Goal: Information Seeking & Learning: Understand process/instructions

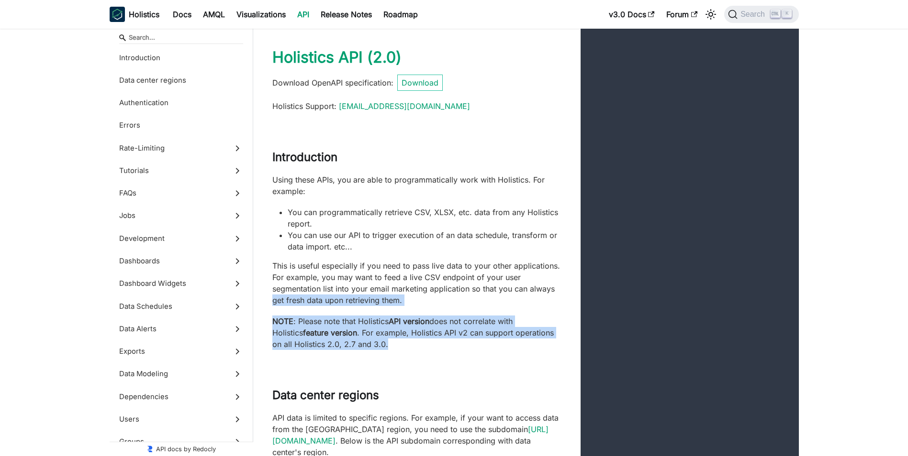
click at [701, 355] on div "Introduction Using these APIs, you are able to programmatically work with Holis…" at bounding box center [525, 250] width 545 height 238
drag, startPoint x: 873, startPoint y: 296, endPoint x: 874, endPoint y: 332, distance: 35.9
click at [402, 327] on p "NOTE : Please note that Holistics API version does not correlate with Holistics…" at bounding box center [416, 333] width 289 height 34
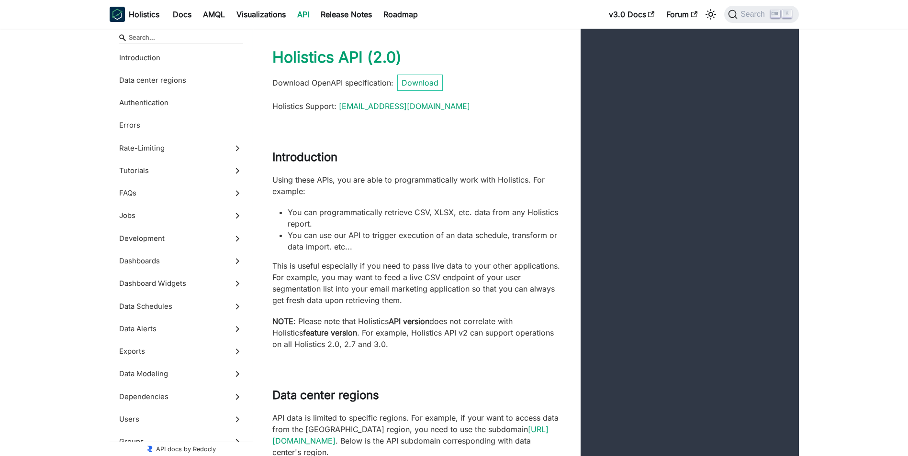
click at [435, 244] on li "You can use our API to trigger execution of an data schedule, transform or data…" at bounding box center [425, 241] width 274 height 23
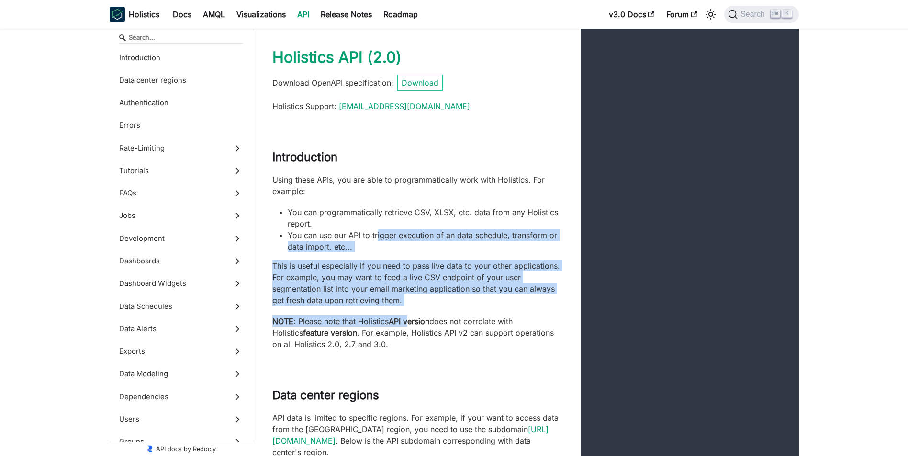
drag, startPoint x: 377, startPoint y: 251, endPoint x: 408, endPoint y: 318, distance: 73.4
click at [408, 318] on div "Using these APIs, you are able to programmatically work with Holistics. For exa…" at bounding box center [416, 262] width 289 height 176
click at [408, 318] on strong "API version" at bounding box center [408, 322] width 41 height 10
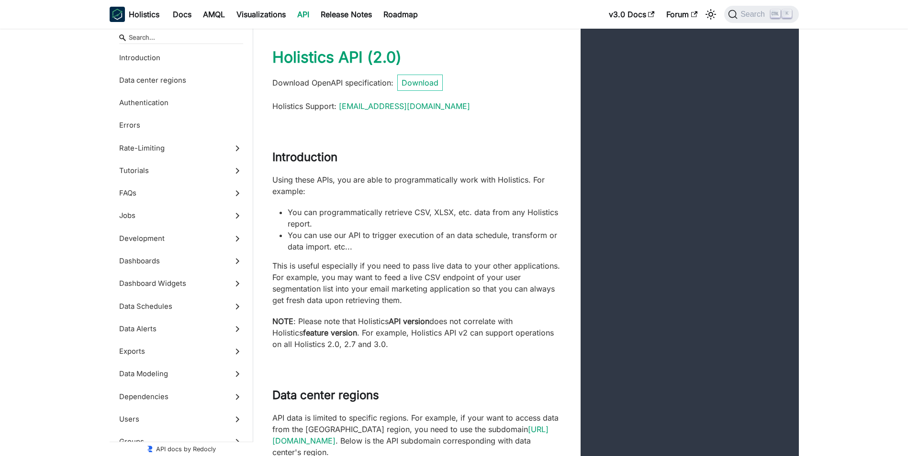
click at [419, 137] on div "Introduction Using these APIs, you are able to programmatically work with Holis…" at bounding box center [525, 250] width 545 height 238
